Goal: Complete application form: Complete application form

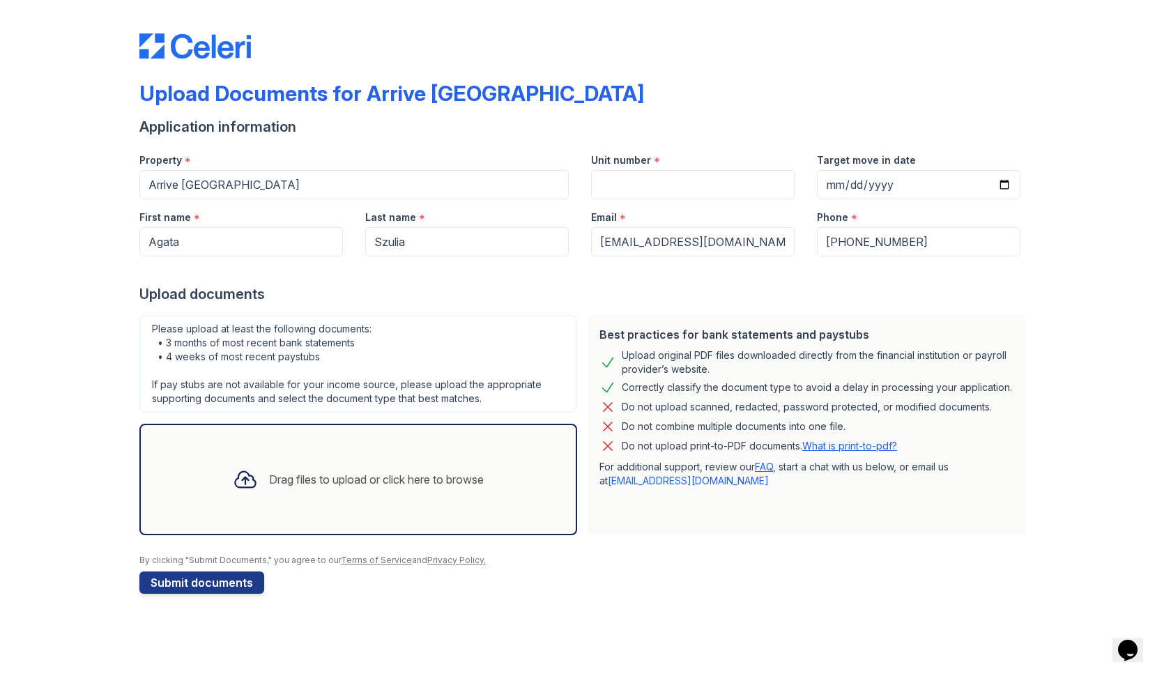
click at [402, 468] on div "Drag files to upload or click here to browse" at bounding box center [358, 479] width 273 height 47
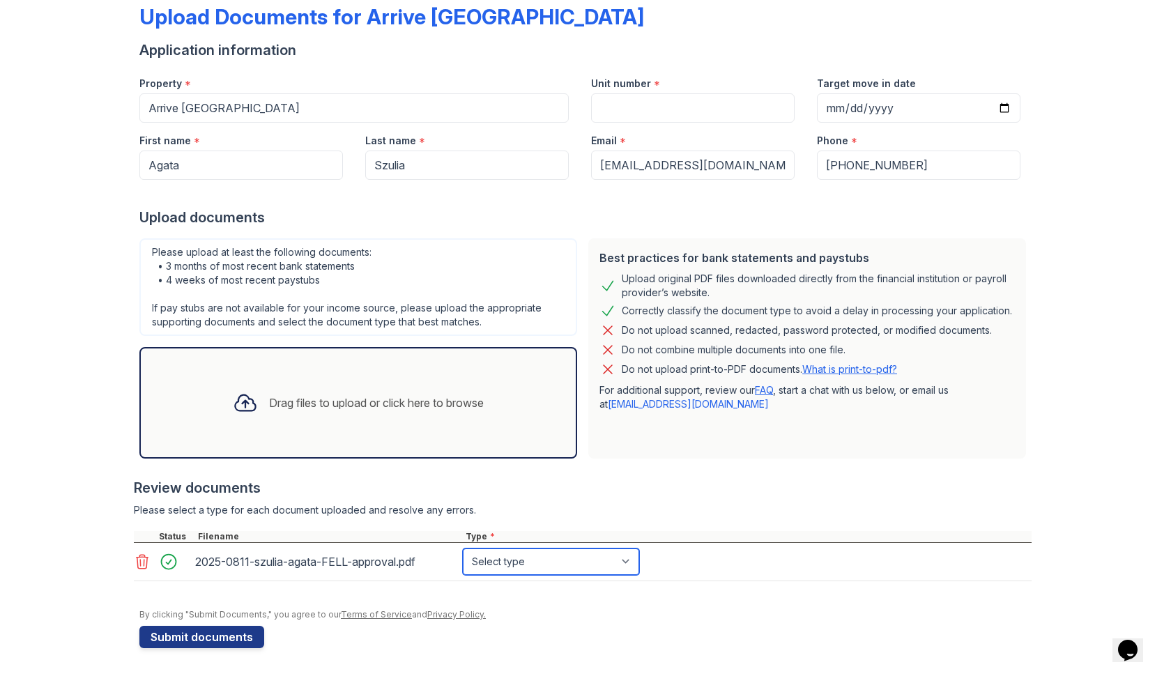
select select "other"
click at [609, 585] on div at bounding box center [583, 589] width 898 height 14
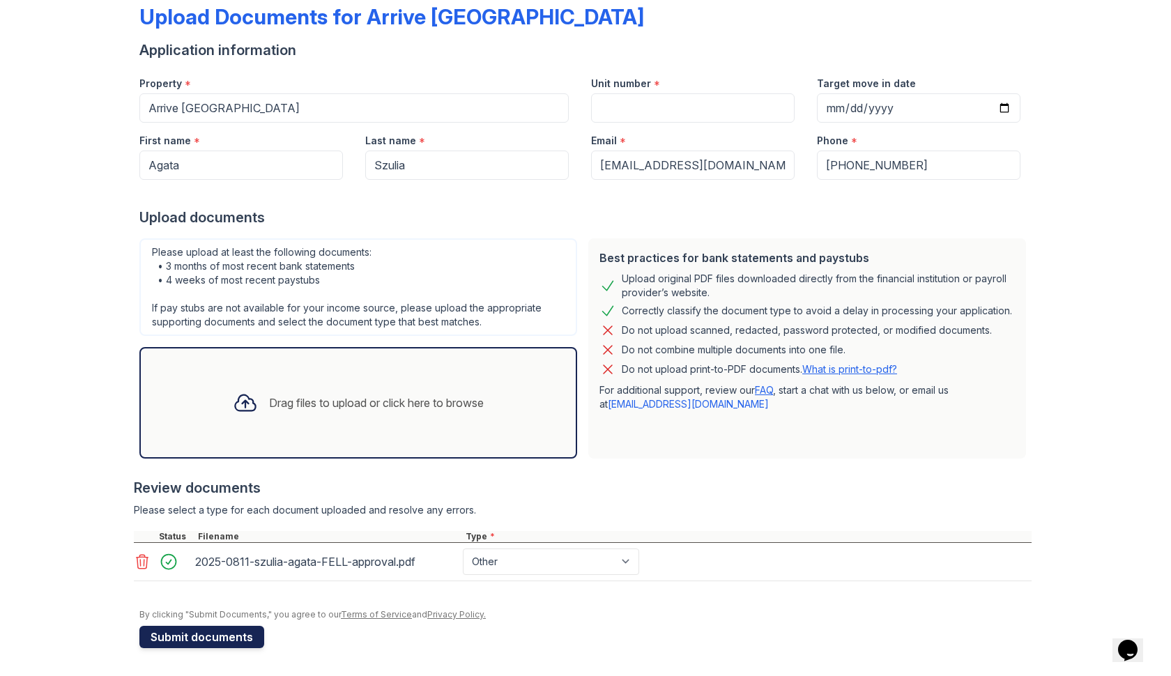
click at [234, 638] on button "Submit documents" at bounding box center [201, 637] width 125 height 22
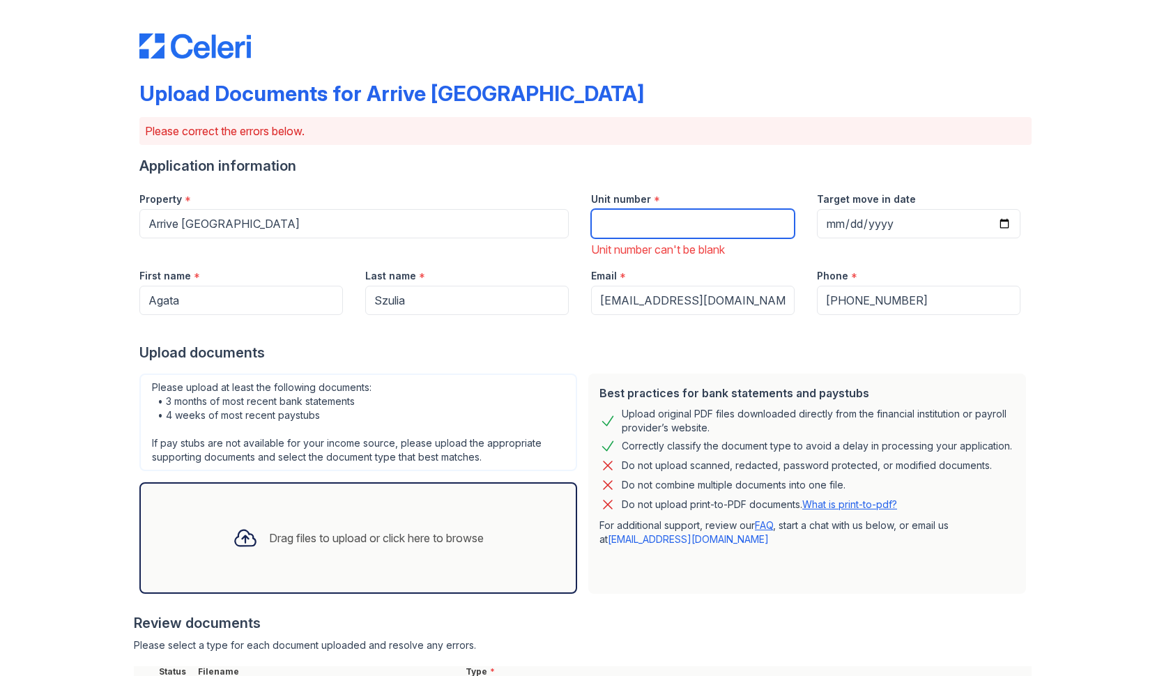
click at [634, 213] on input "Unit number" at bounding box center [693, 223] width 204 height 29
paste input "501"
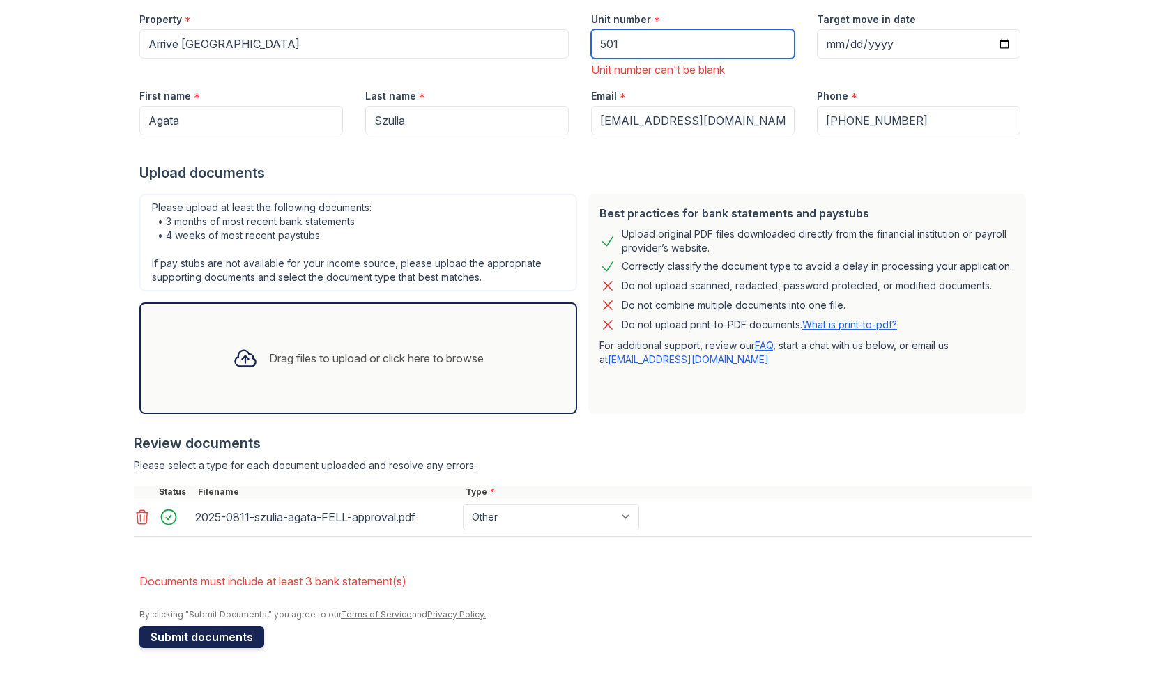
scroll to position [180, 0]
type input "501"
click at [240, 634] on button "Submit documents" at bounding box center [201, 637] width 125 height 22
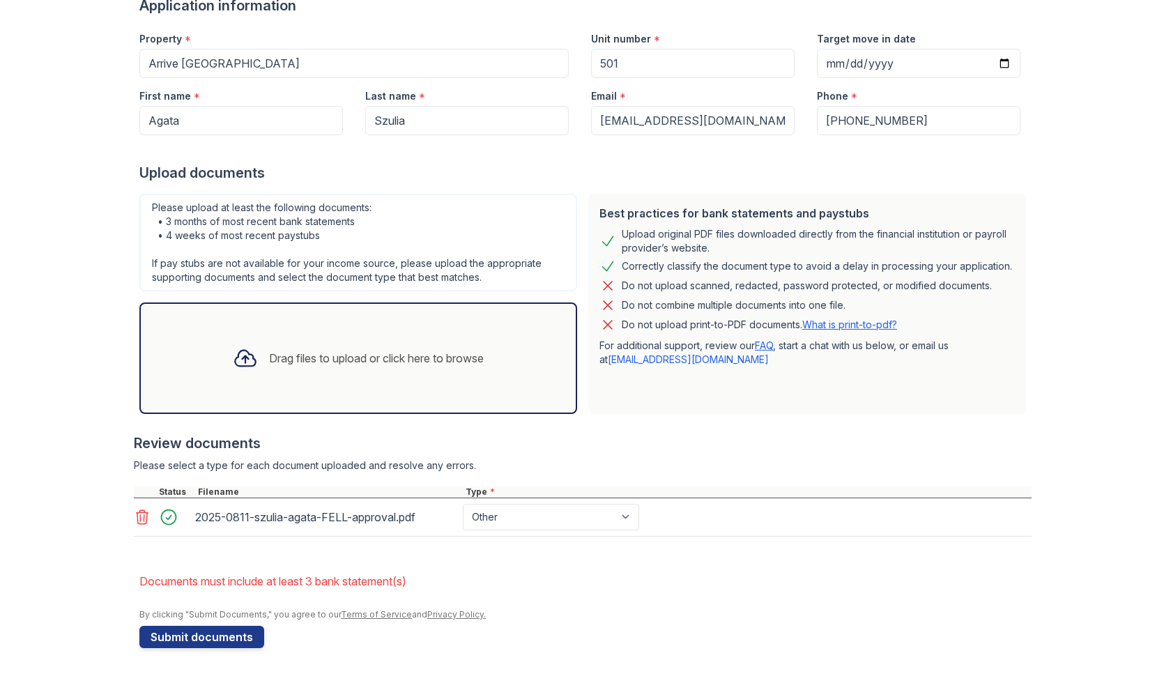
scroll to position [160, 0]
click at [506, 571] on li "Documents must include at least 3 bank statement(s)" at bounding box center [585, 582] width 892 height 28
click at [211, 641] on button "Submit documents" at bounding box center [201, 637] width 125 height 22
click at [361, 353] on div "Drag files to upload or click here to browse" at bounding box center [376, 358] width 215 height 17
click at [236, 369] on icon at bounding box center [245, 358] width 25 height 25
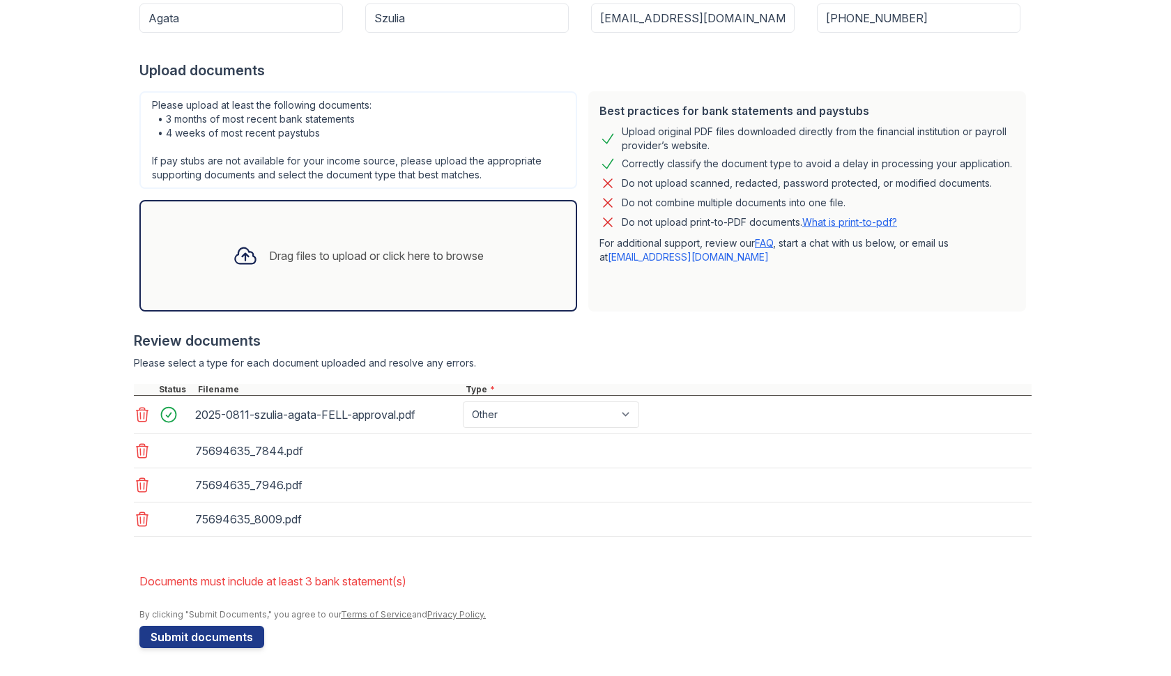
scroll to position [263, 0]
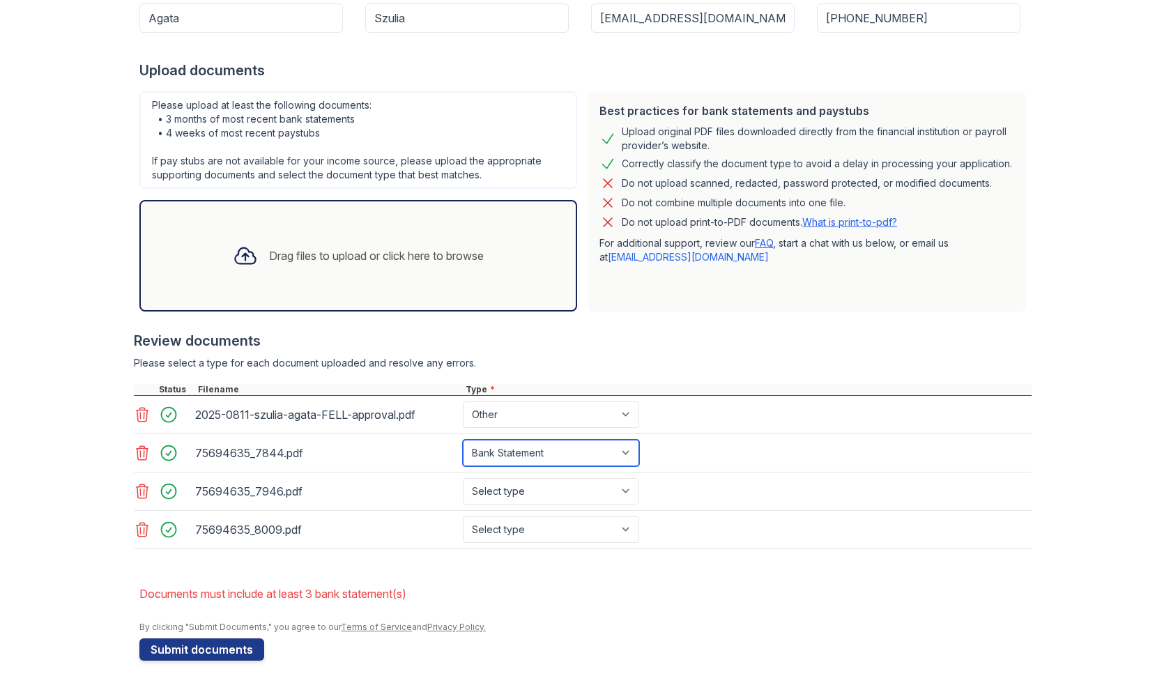
select select "paystub"
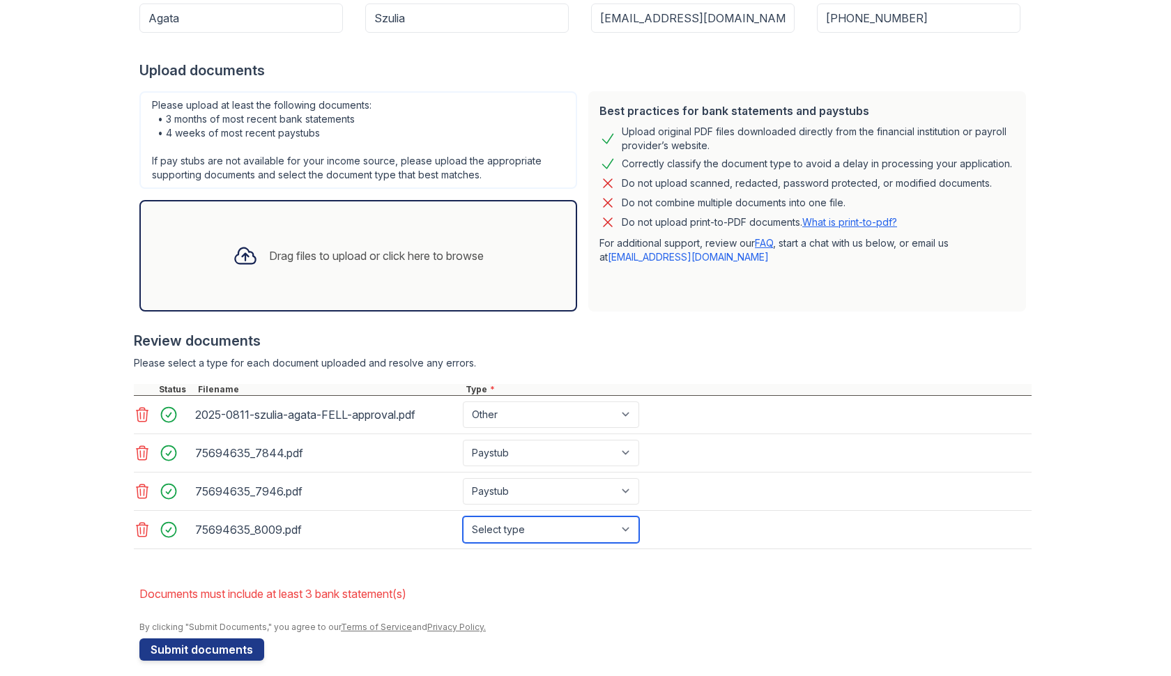
select select "paystub"
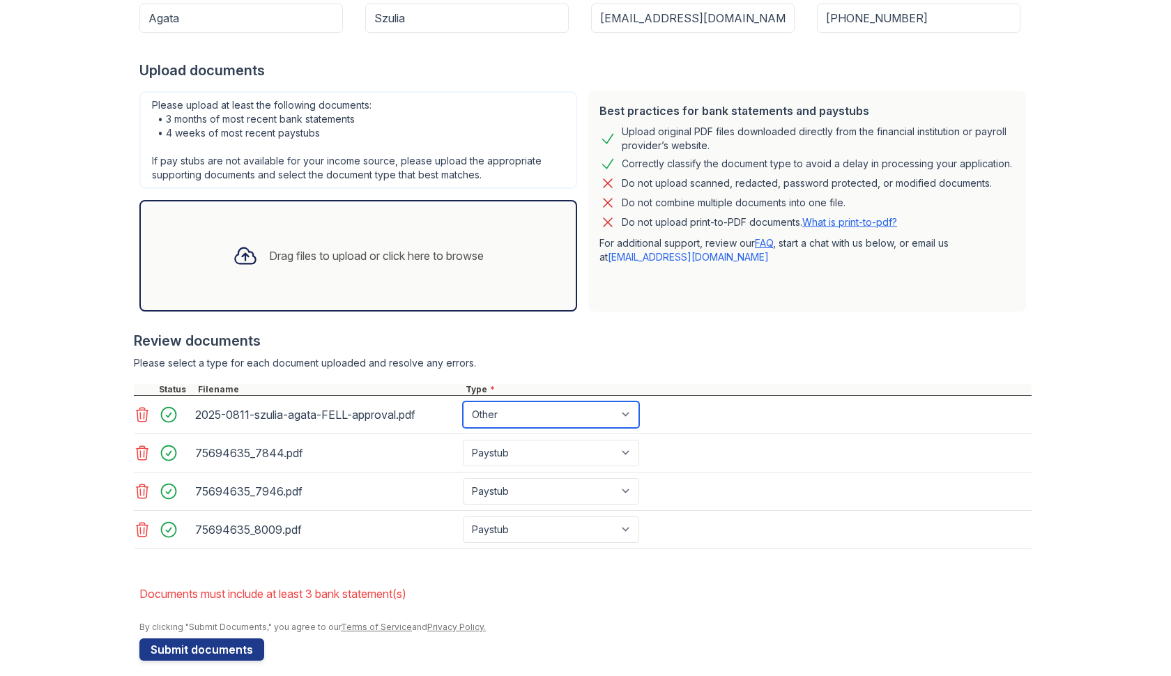
select select "offer_letter"
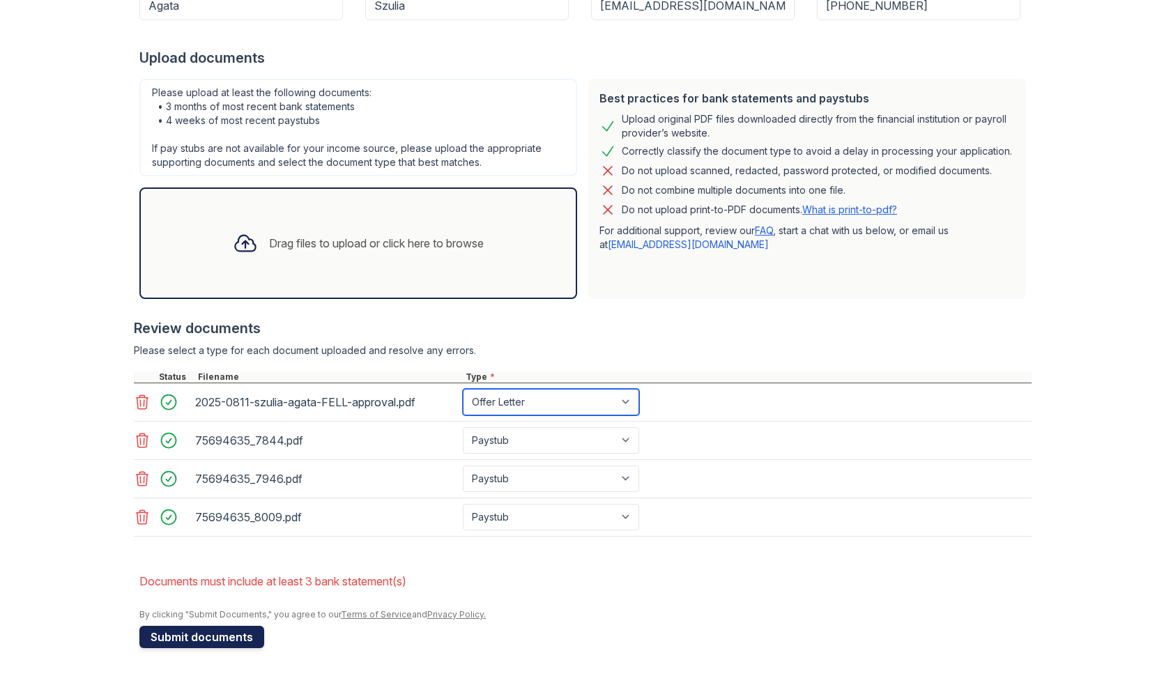
scroll to position [275, 0]
click at [229, 633] on button "Submit documents" at bounding box center [201, 637] width 125 height 22
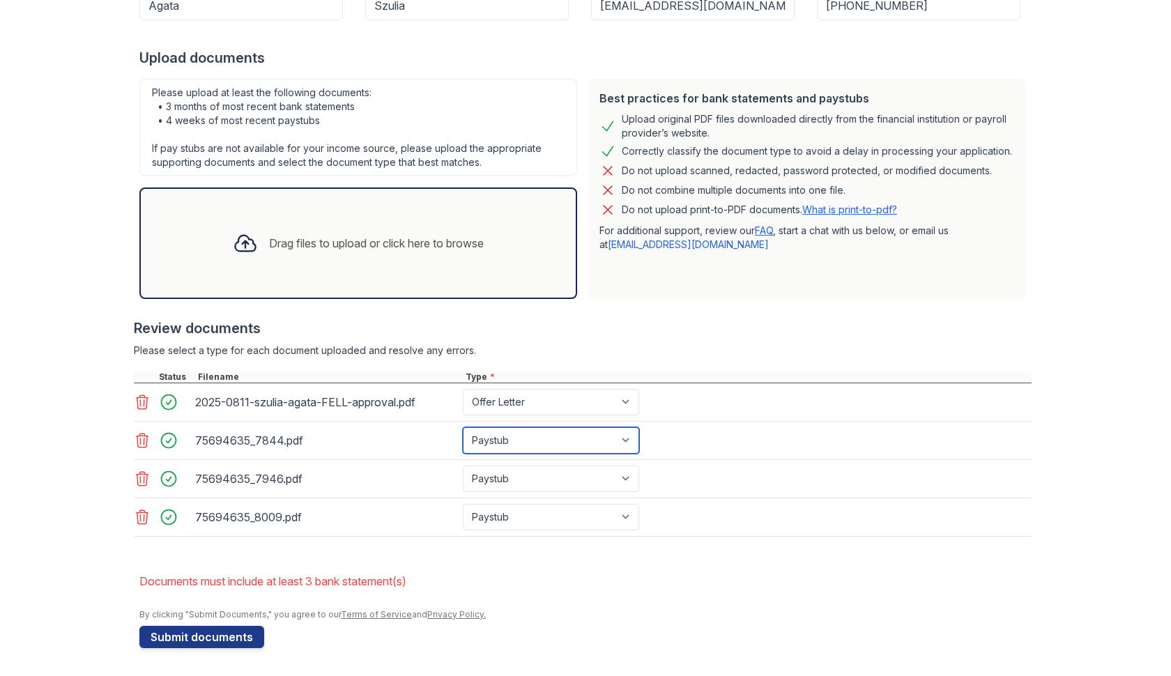
select select "bank_statement"
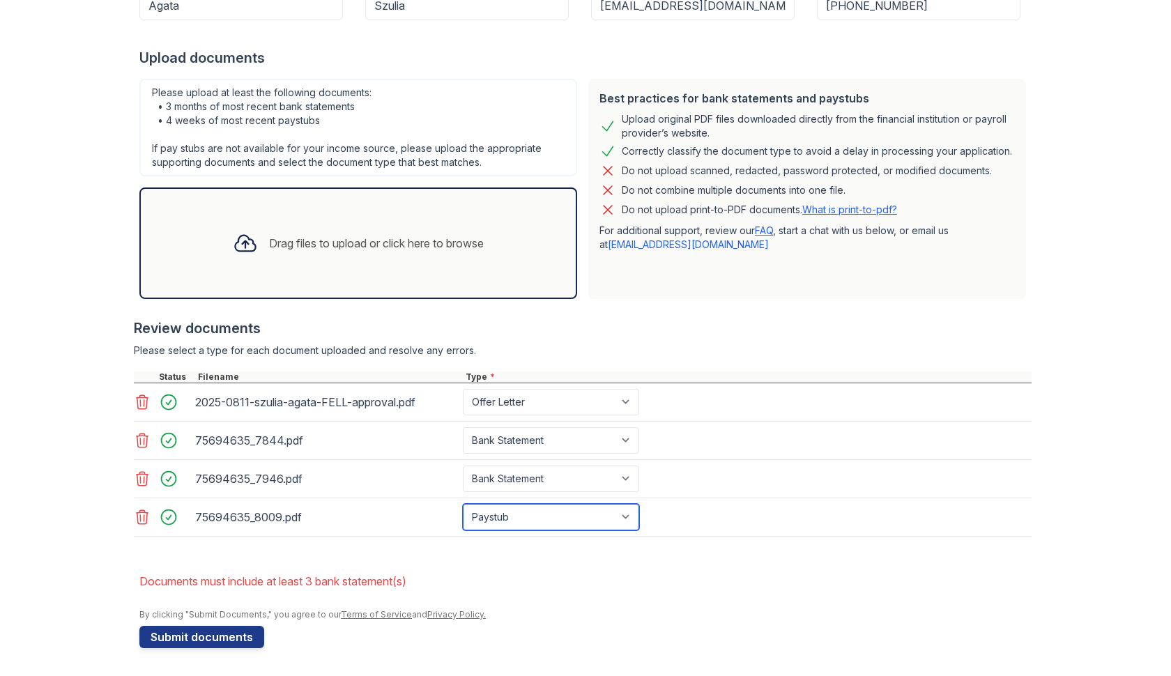
select select "bank_statement"
click at [175, 655] on div "Upload Documents for Arrive Inner Harbor Please correct the errors below. Appli…" at bounding box center [585, 201] width 1127 height 952
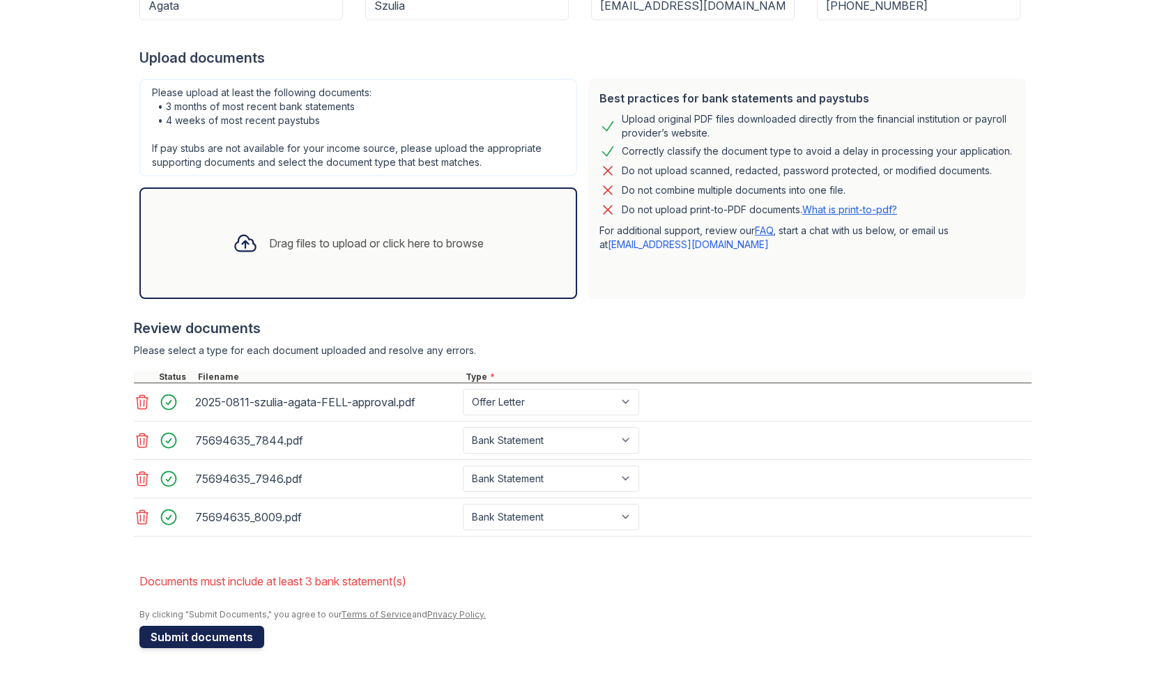
click at [174, 646] on button "Submit documents" at bounding box center [201, 637] width 125 height 22
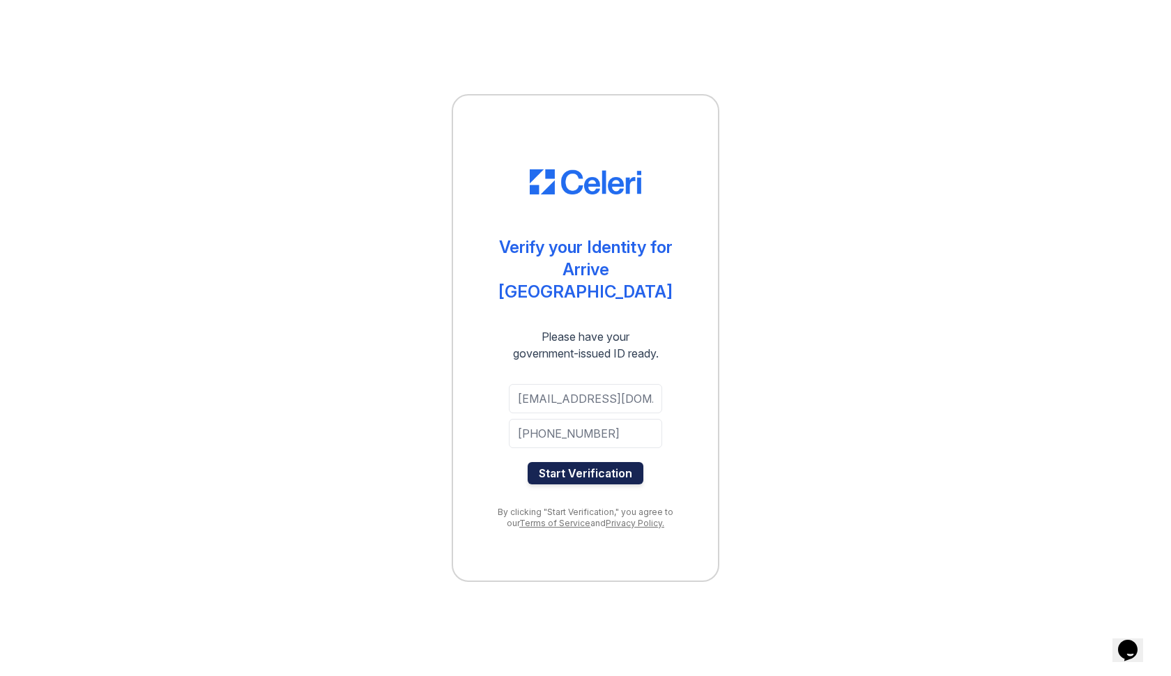
click at [575, 462] on button "Start Verification" at bounding box center [586, 473] width 116 height 22
